Goal: Information Seeking & Learning: Learn about a topic

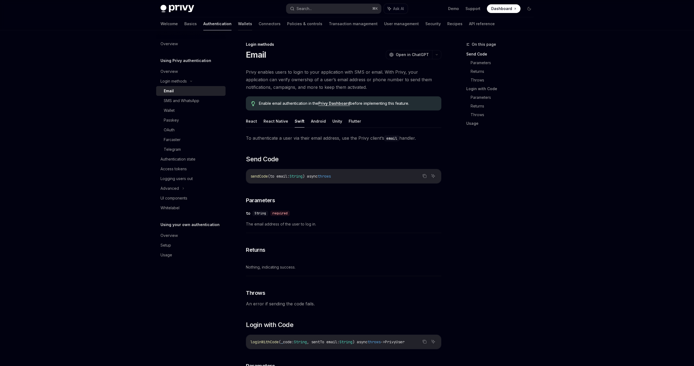
click at [238, 25] on link "Wallets" at bounding box center [245, 23] width 14 height 13
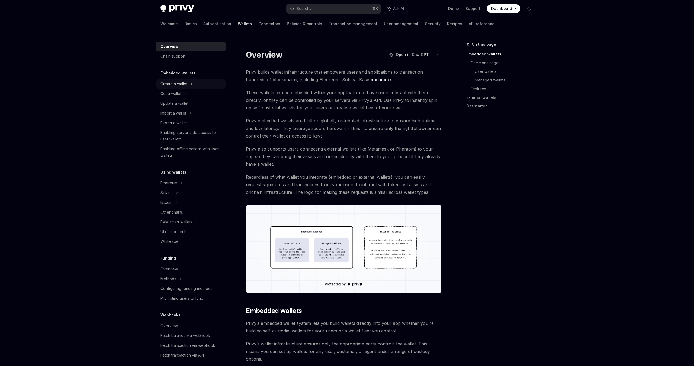
click at [189, 85] on div "Create a wallet" at bounding box center [190, 84] width 69 height 10
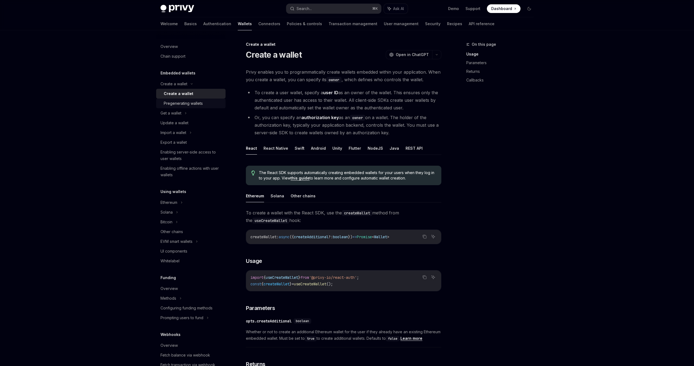
click at [189, 100] on link "Pregenerating wallets" at bounding box center [190, 104] width 69 height 10
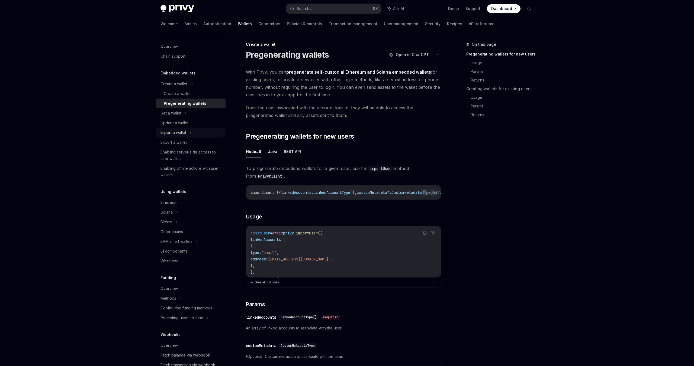
click at [186, 130] on div "Import a wallet" at bounding box center [173, 133] width 26 height 7
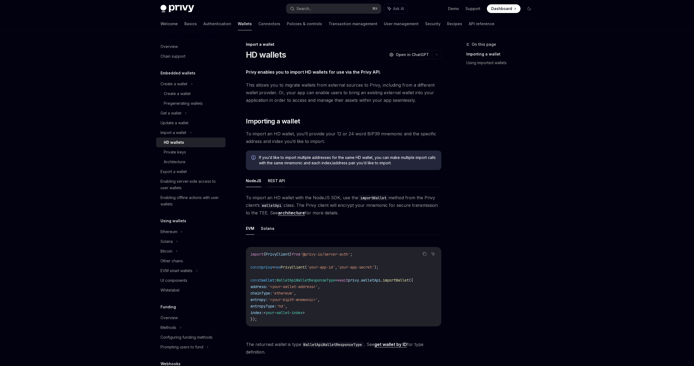
click at [274, 176] on button "REST API" at bounding box center [276, 181] width 17 height 13
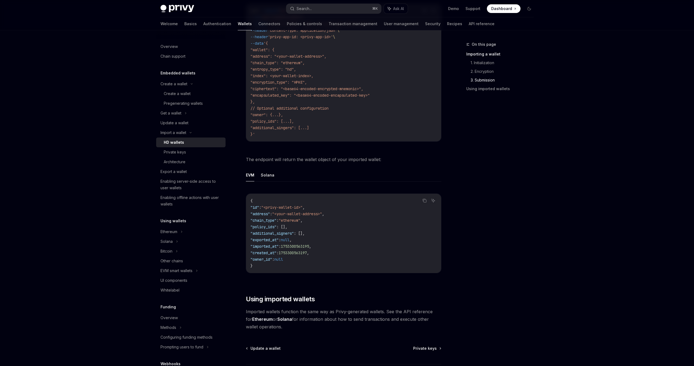
scroll to position [976, 0]
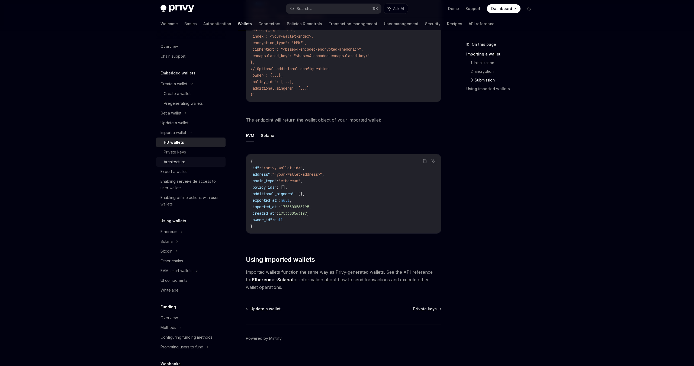
click at [180, 162] on div "Architecture" at bounding box center [175, 162] width 22 height 7
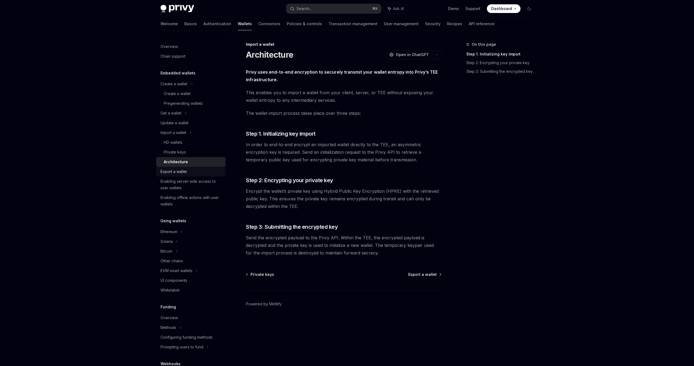
click at [176, 173] on div "Export a wallet" at bounding box center [173, 172] width 26 height 7
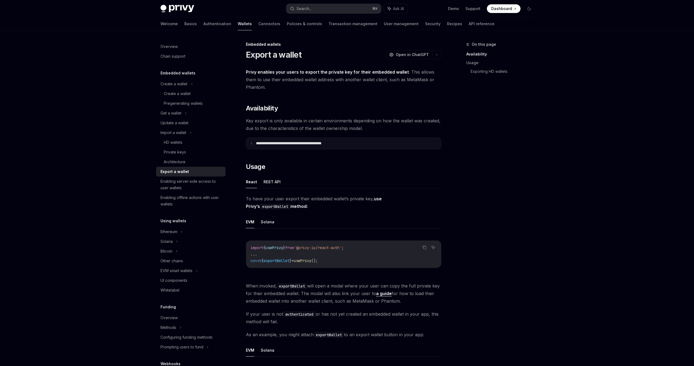
click at [252, 145] on summary "**********" at bounding box center [343, 143] width 195 height 11
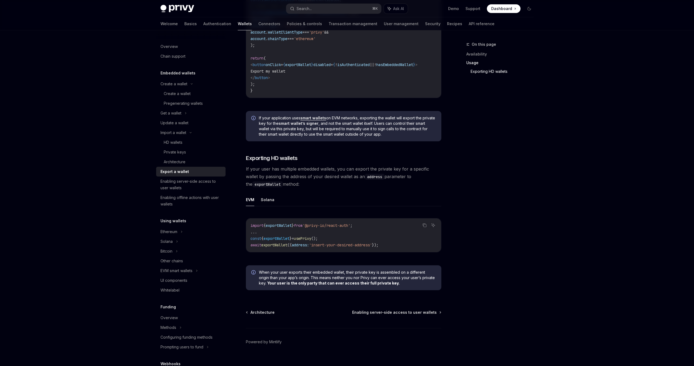
scroll to position [550, 0]
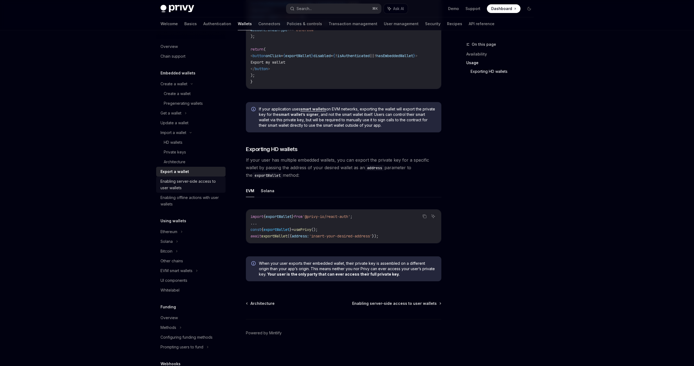
click at [211, 180] on div "Enabling server-side access to user wallets" at bounding box center [191, 184] width 62 height 13
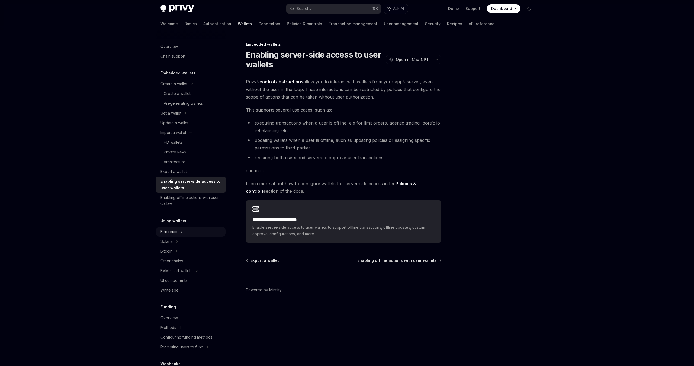
click at [173, 87] on div "Ethereum" at bounding box center [173, 84] width 27 height 7
type textarea "*"
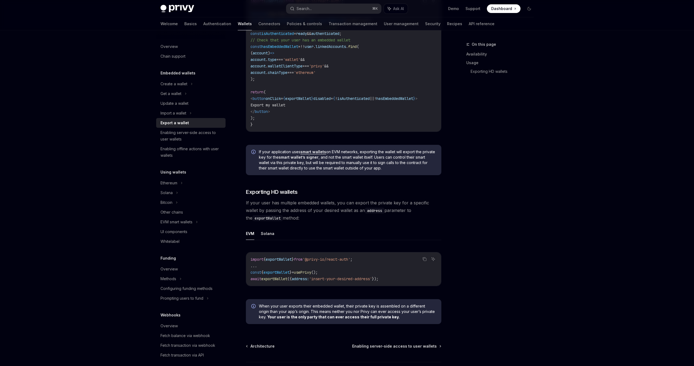
scroll to position [420, 0]
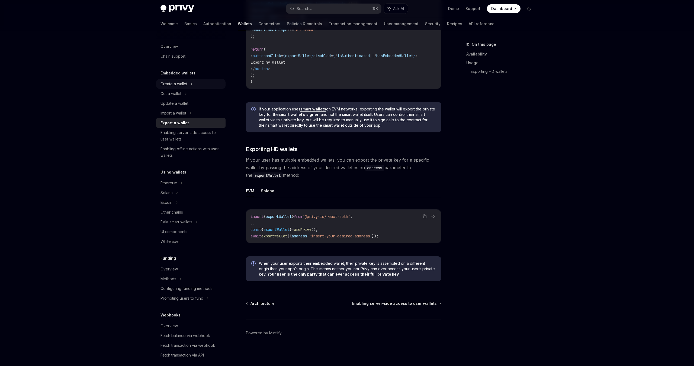
click at [183, 86] on div "Create a wallet" at bounding box center [173, 84] width 27 height 7
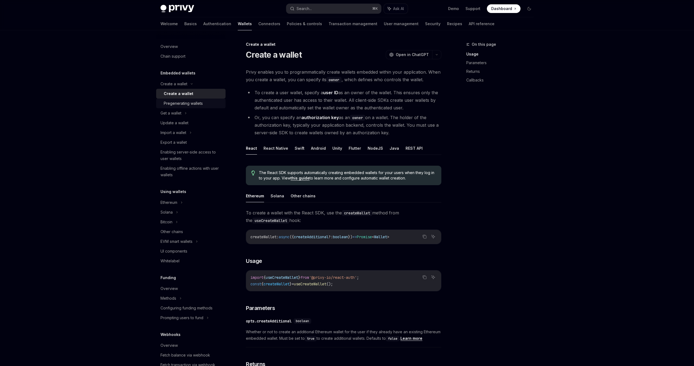
click at [182, 101] on div "Pregenerating wallets" at bounding box center [183, 103] width 39 height 7
type textarea "*"
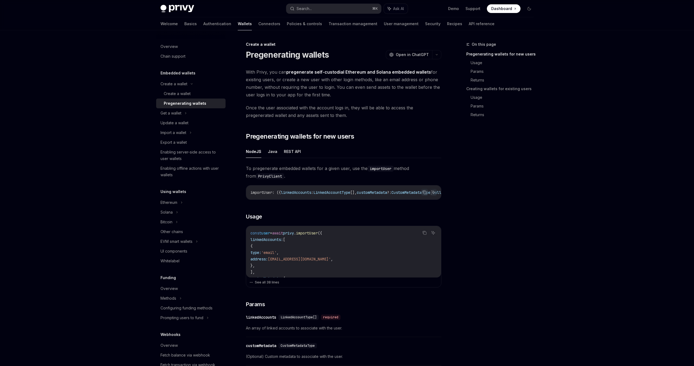
click at [436, 153] on ul "NodeJS Java REST API" at bounding box center [343, 151] width 195 height 13
